Goal: Task Accomplishment & Management: Manage account settings

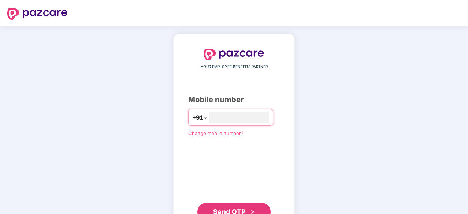
type input "**********"
click at [229, 195] on span "Send OTP" at bounding box center [229, 212] width 33 height 8
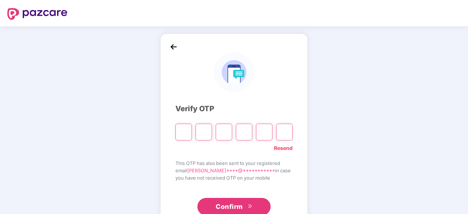
type input "*"
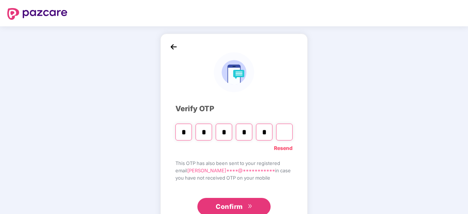
type input "*"
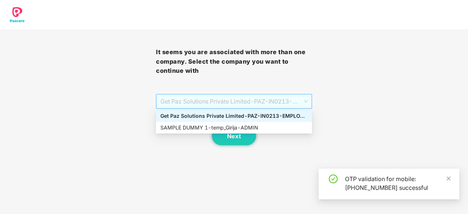
click at [238, 98] on span "Get Paz Solutions Private Limited - PAZ-IN0213 - EMPLOYEE" at bounding box center [234, 102] width 147 height 14
click at [224, 127] on div "SAMPLE DUMMY 1 - temp_Girija - ADMIN" at bounding box center [234, 128] width 147 height 8
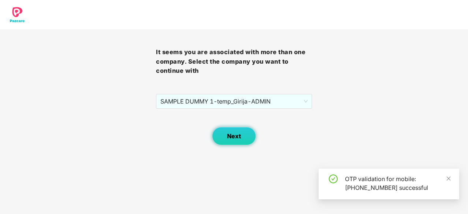
click at [225, 132] on button "Next" at bounding box center [234, 136] width 44 height 18
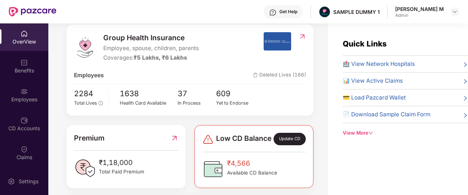
scroll to position [97, 0]
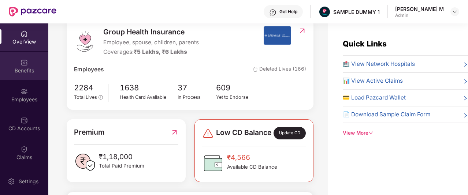
click at [23, 68] on div "Benefits" at bounding box center [24, 70] width 48 height 7
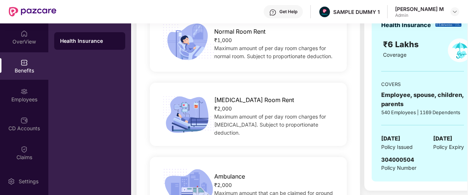
scroll to position [137, 0]
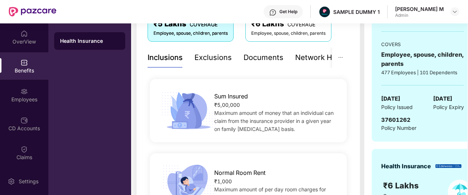
click at [264, 53] on div "Documents" at bounding box center [264, 57] width 40 height 11
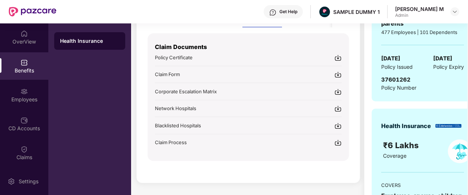
scroll to position [129, 0]
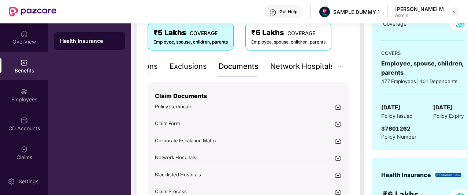
click at [299, 68] on div "Network Hospitals" at bounding box center [302, 66] width 64 height 11
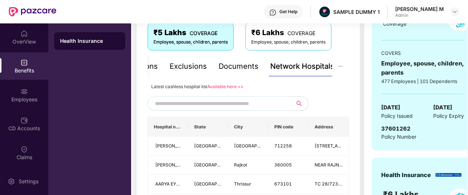
click at [205, 104] on input "text" at bounding box center [217, 103] width 125 height 11
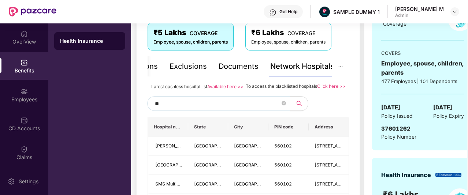
type input "*"
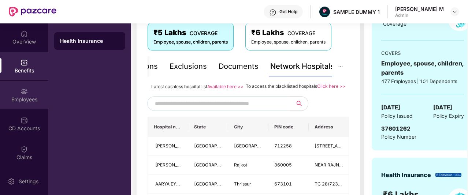
click at [16, 100] on div "Employees" at bounding box center [24, 99] width 48 height 7
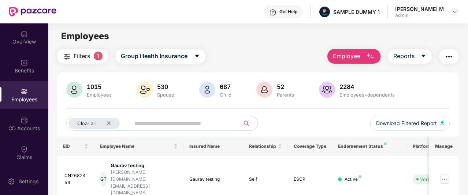
click at [354, 58] on span "Employee" at bounding box center [346, 56] width 27 height 9
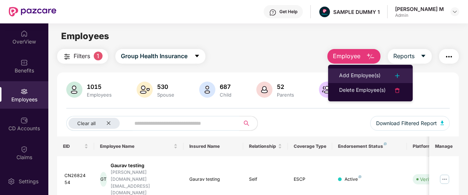
click at [356, 75] on div "Add Employee(s)" at bounding box center [359, 75] width 41 height 9
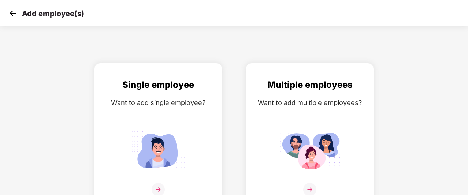
scroll to position [12, 0]
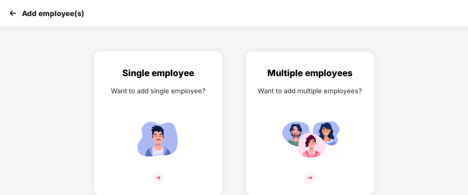
click at [191, 93] on div "Want to add single employee?" at bounding box center [158, 91] width 113 height 11
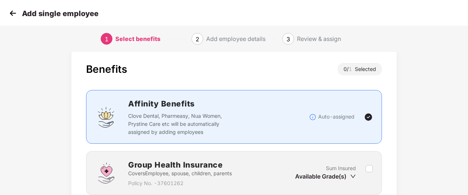
scroll to position [75, 0]
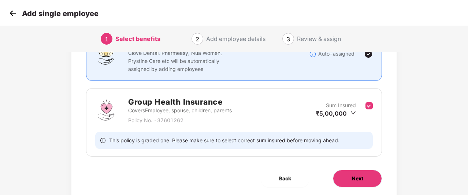
click at [353, 176] on span "Next" at bounding box center [358, 179] width 12 height 8
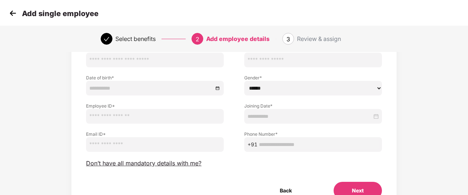
scroll to position [67, 0]
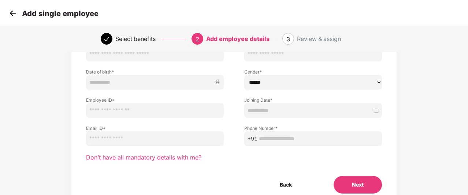
click at [191, 158] on span "Don’t have all mandatory details with me?" at bounding box center [143, 158] width 115 height 8
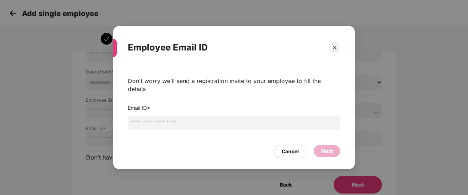
click at [226, 124] on input "email" at bounding box center [234, 123] width 213 height 15
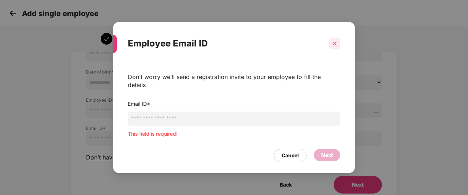
click at [332, 47] on div at bounding box center [334, 43] width 11 height 11
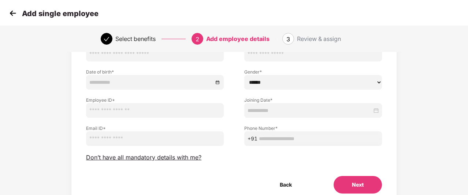
click at [15, 12] on img at bounding box center [12, 13] width 11 height 11
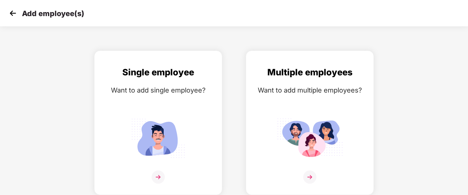
scroll to position [12, 0]
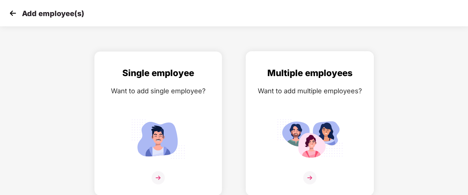
click at [279, 104] on div "Multiple employees Want to add multiple employees?" at bounding box center [310, 130] width 113 height 128
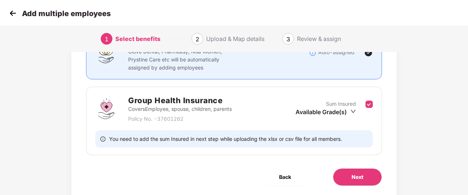
scroll to position [99, 0]
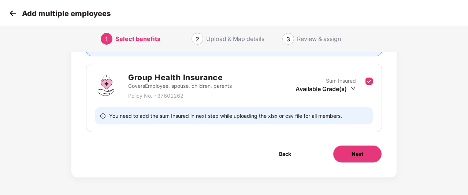
click at [373, 158] on button "Next" at bounding box center [357, 154] width 49 height 18
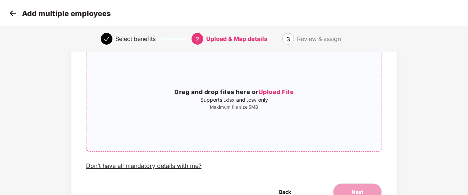
scroll to position [73, 0]
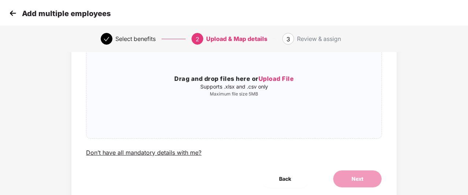
click at [11, 11] on img at bounding box center [12, 13] width 11 height 11
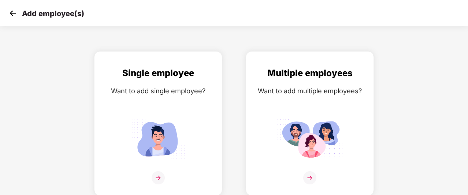
click at [11, 11] on img at bounding box center [12, 13] width 11 height 11
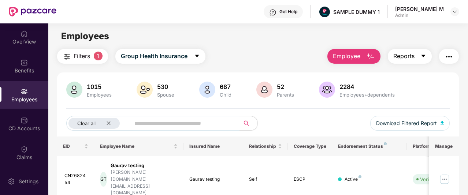
click at [417, 59] on button "Reports" at bounding box center [410, 56] width 44 height 15
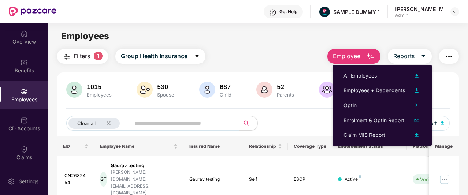
click at [456, 50] on button "button" at bounding box center [449, 56] width 20 height 15
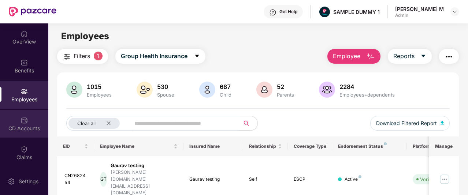
click at [15, 128] on div "CD Accounts" at bounding box center [24, 128] width 48 height 7
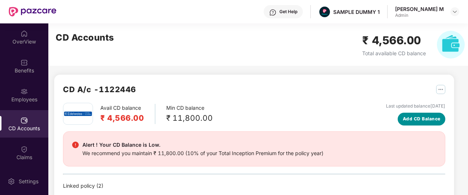
click at [407, 116] on span "Add CD Balance" at bounding box center [422, 119] width 38 height 7
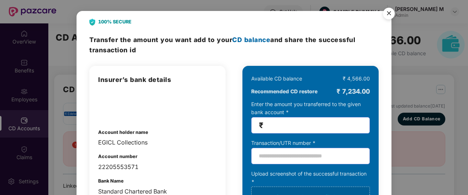
click at [388, 16] on img "Close" at bounding box center [389, 14] width 21 height 21
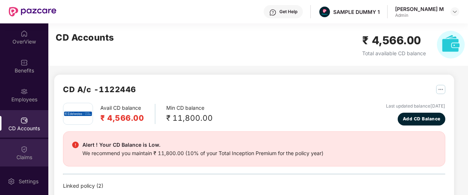
click at [14, 159] on div "Claims" at bounding box center [24, 157] width 48 height 7
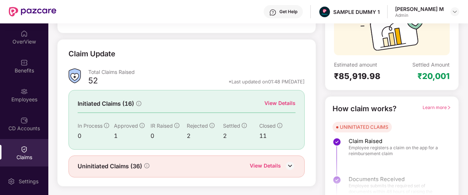
scroll to position [82, 0]
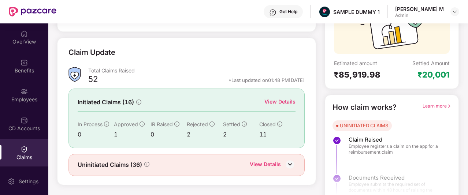
click at [277, 100] on div "View Details" at bounding box center [280, 102] width 31 height 8
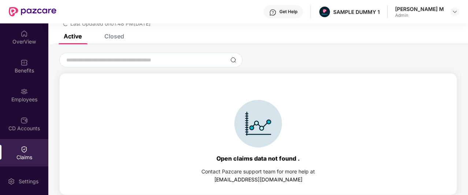
scroll to position [32, 0]
click at [109, 36] on div "Closed" at bounding box center [114, 36] width 20 height 7
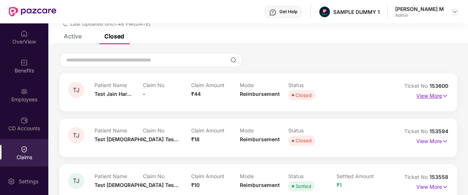
click at [436, 95] on p "View More" at bounding box center [433, 95] width 32 height 10
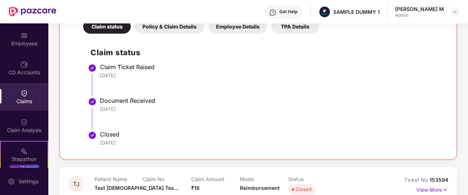
scroll to position [56, 0]
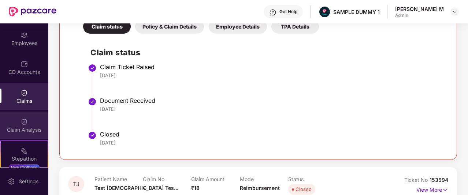
click at [30, 131] on div "Claim Analysis" at bounding box center [24, 129] width 48 height 7
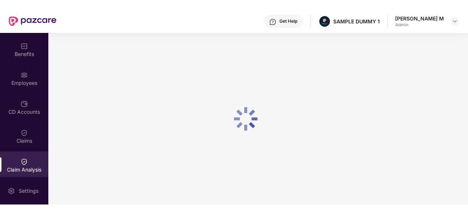
scroll to position [23, 0]
